Goal: Information Seeking & Learning: Learn about a topic

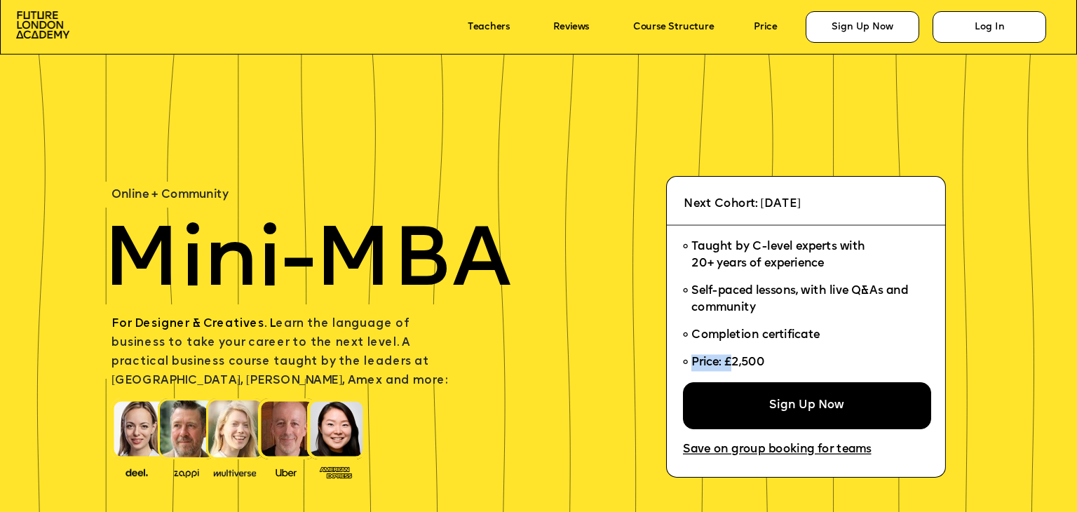
drag, startPoint x: 768, startPoint y: 360, endPoint x: 735, endPoint y: 360, distance: 32.9
click at [735, 360] on li "Price: £2,500" at bounding box center [802, 365] width 238 height 33
click at [770, 362] on li "Price: £2,500" at bounding box center [802, 365] width 238 height 33
drag, startPoint x: 768, startPoint y: 362, endPoint x: 739, endPoint y: 362, distance: 28.7
click at [739, 362] on li "Price: £2,500" at bounding box center [802, 365] width 238 height 33
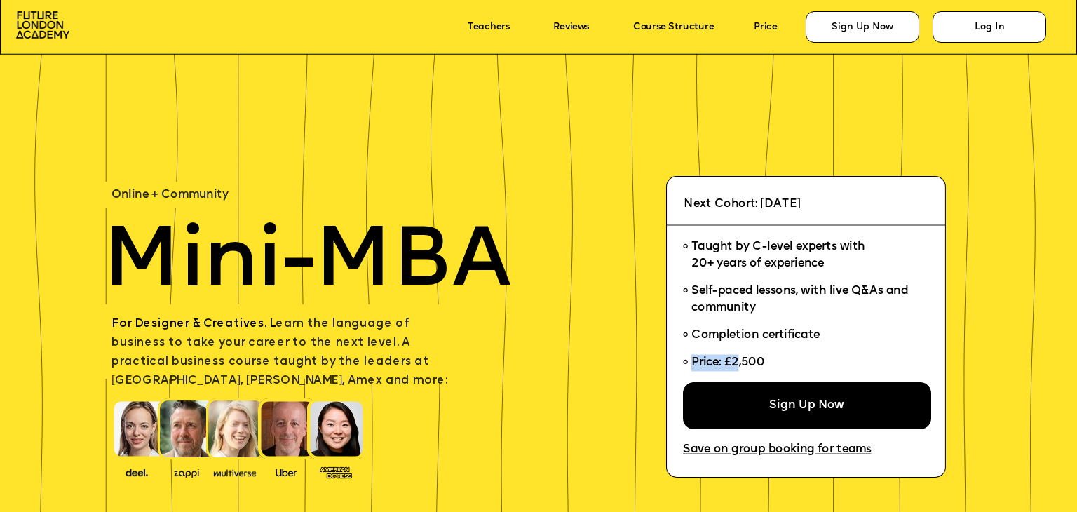
click at [742, 364] on span "Price: £2,500" at bounding box center [728, 363] width 74 height 12
drag, startPoint x: 731, startPoint y: 364, endPoint x: 742, endPoint y: 364, distance: 10.5
click at [742, 364] on span "Price: £2,500" at bounding box center [728, 363] width 74 height 12
drag, startPoint x: 763, startPoint y: 365, endPoint x: 727, endPoint y: 366, distance: 35.8
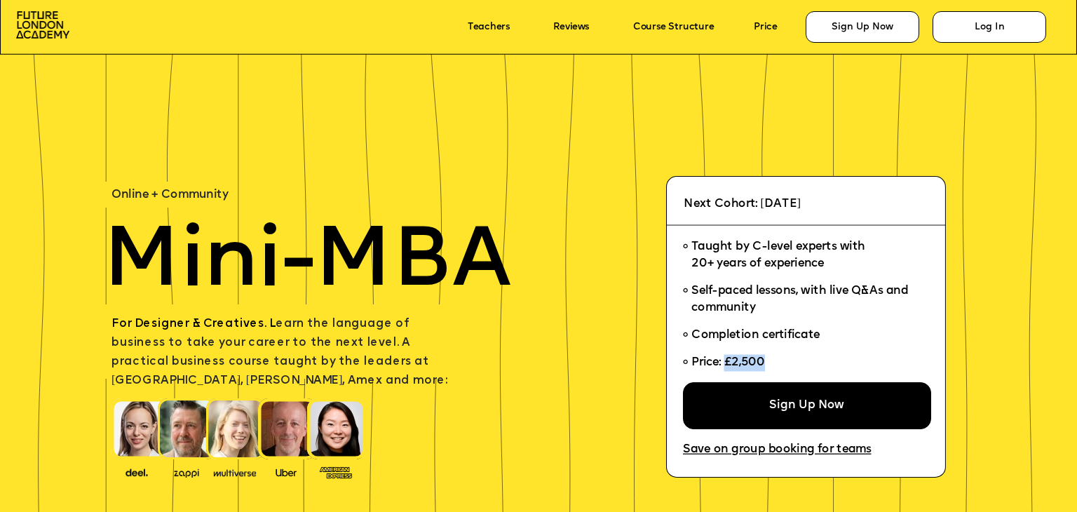
click at [727, 366] on span "Price: £2,500" at bounding box center [728, 363] width 74 height 12
copy span "£2,500"
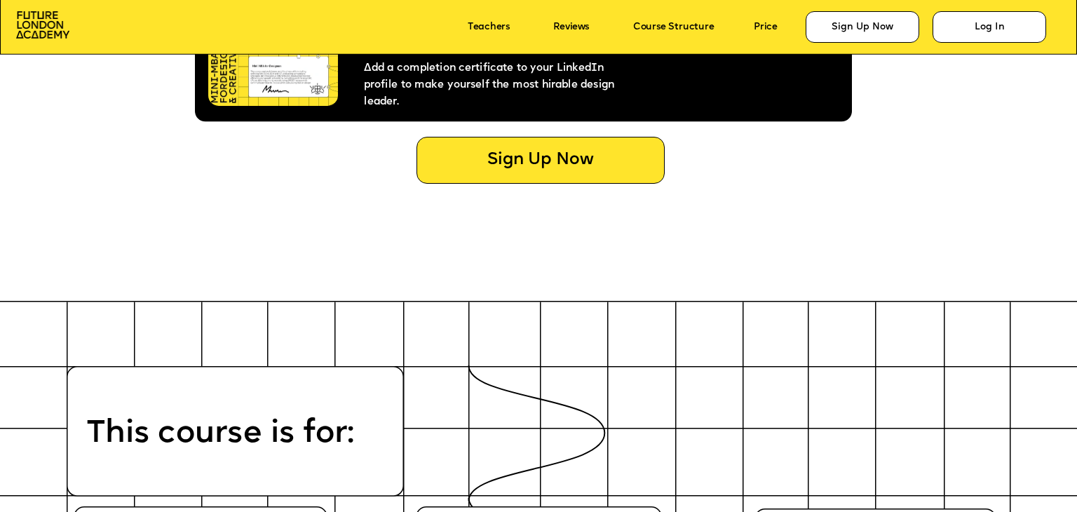
scroll to position [6177, 0]
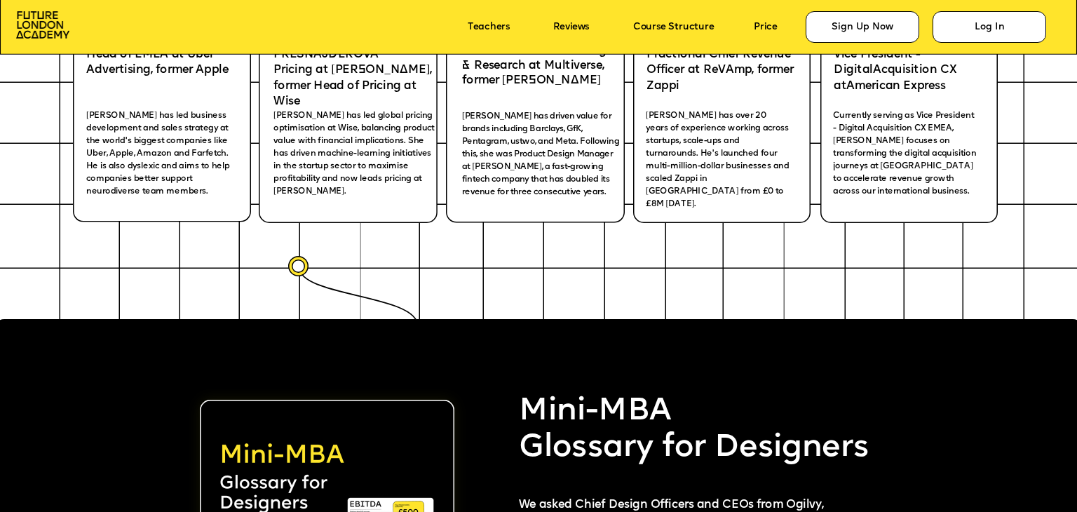
scroll to position [3333, 0]
